Goal: Find contact information: Find contact information

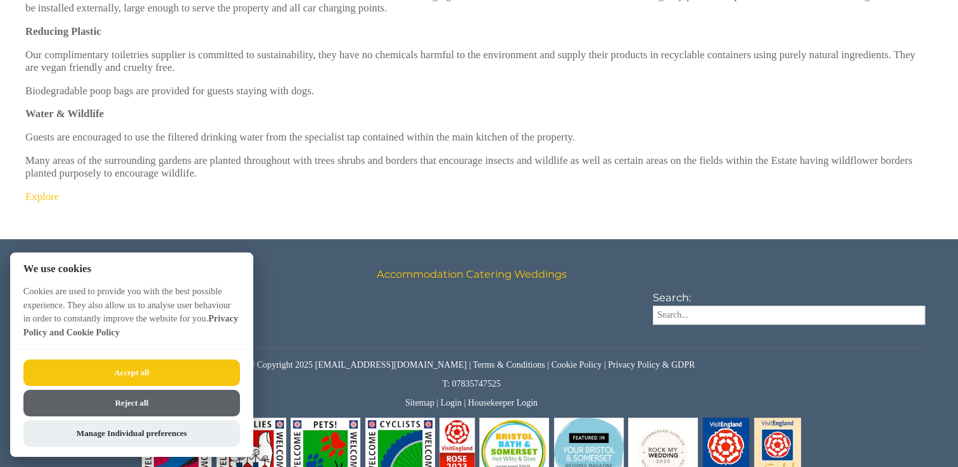
scroll to position [608, 0]
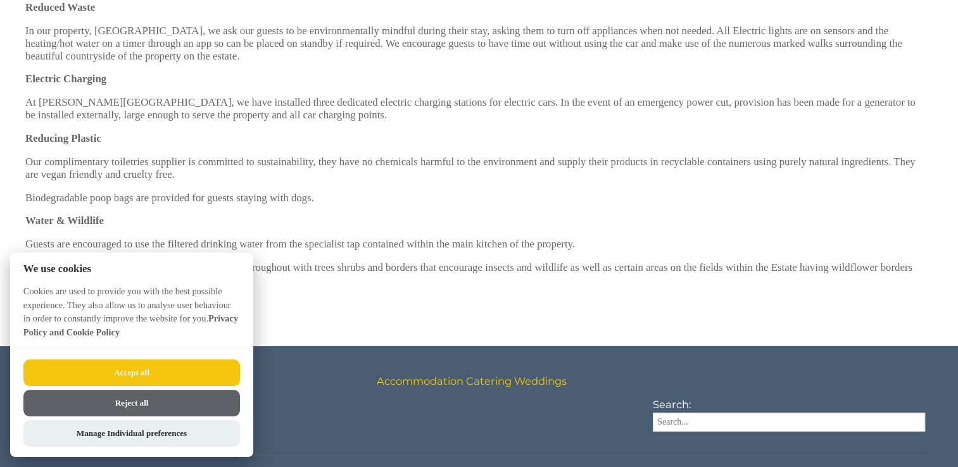
click at [127, 401] on button "Reject all" at bounding box center [131, 403] width 217 height 27
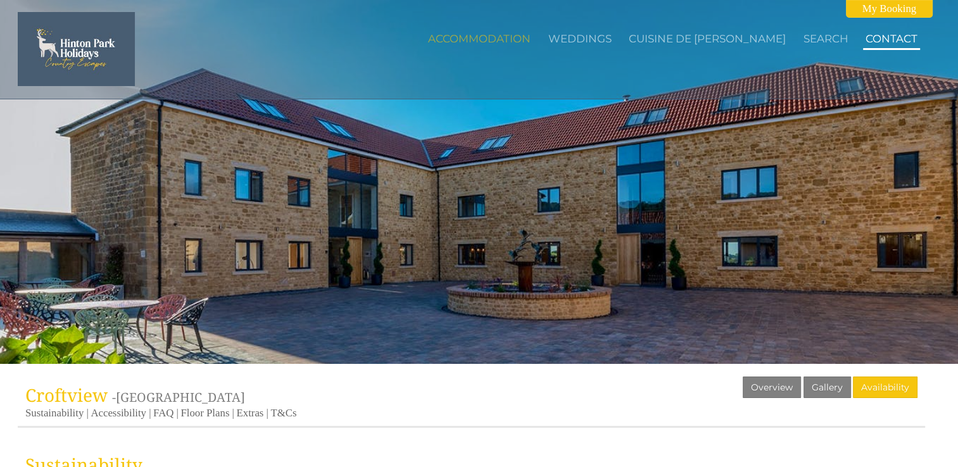
click at [885, 34] on link "Contact" at bounding box center [892, 38] width 52 height 13
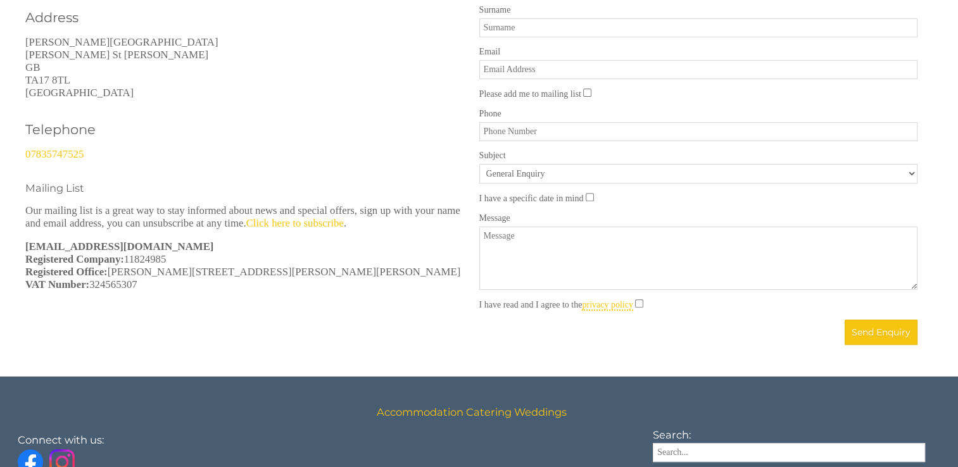
scroll to position [447, 0]
